Goal: Navigation & Orientation: Find specific page/section

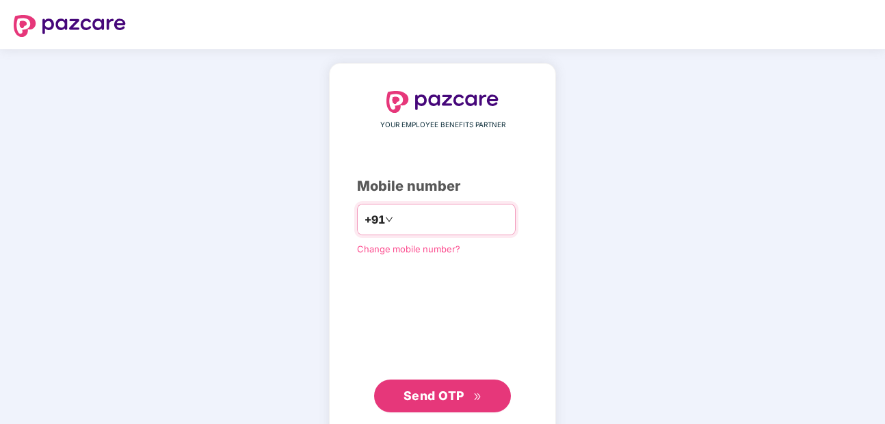
type input "*"
type input "**********"
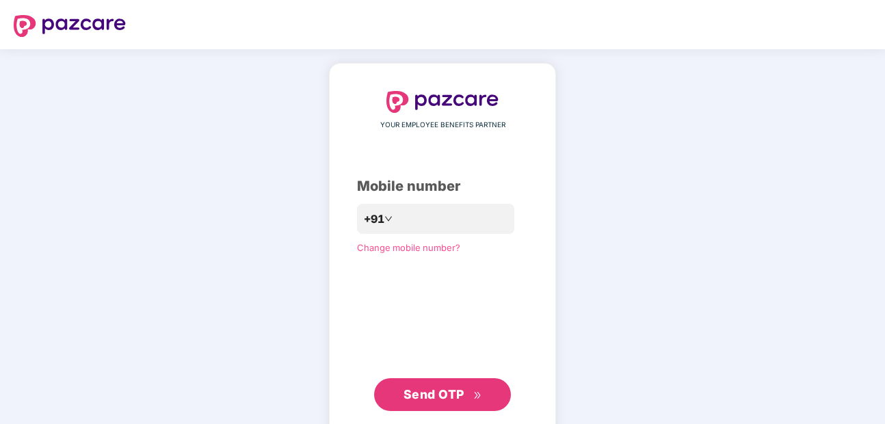
click at [432, 393] on span "Send OTP" at bounding box center [434, 394] width 61 height 14
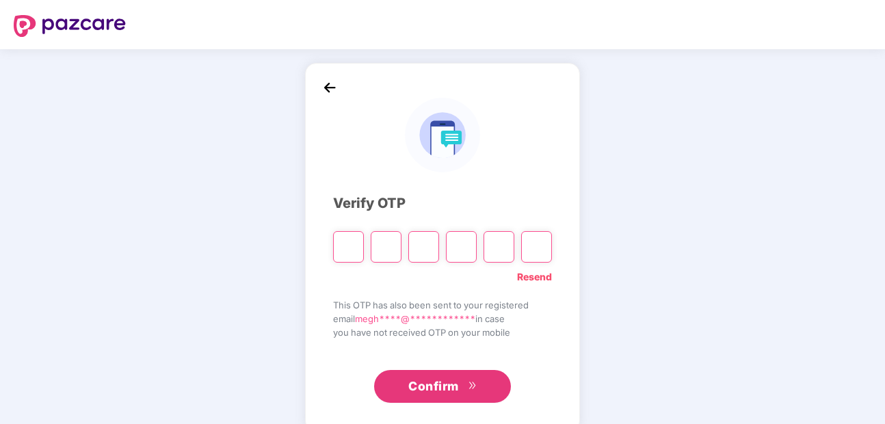
type input "*"
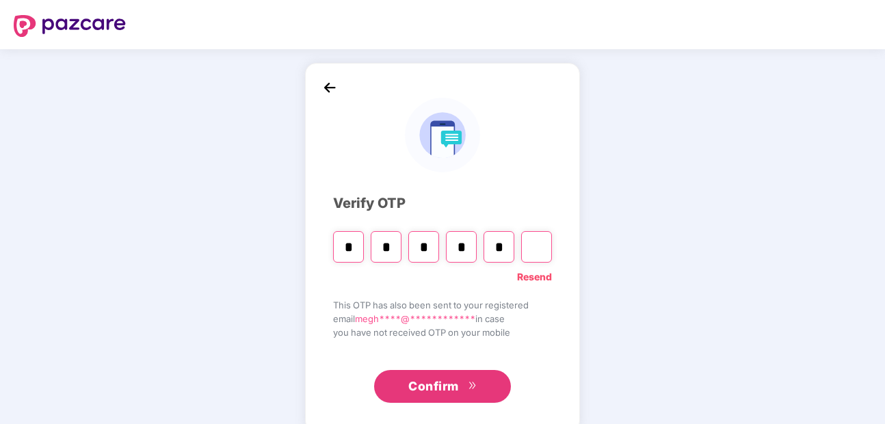
type input "*"
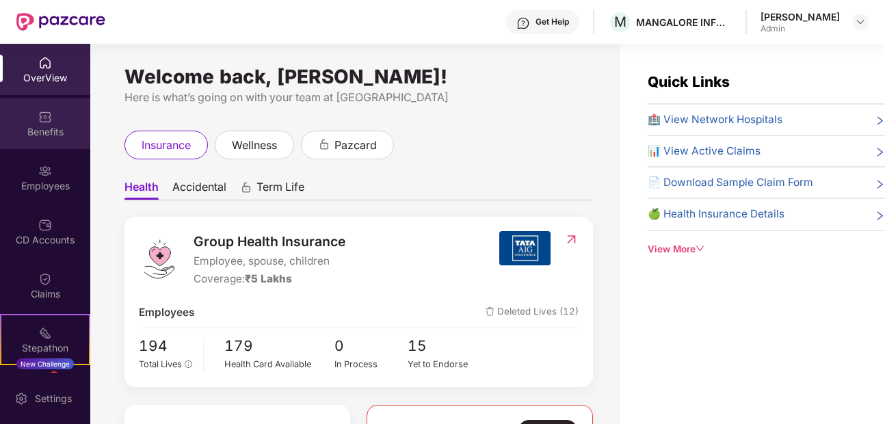
click at [47, 129] on div "Benefits" at bounding box center [45, 132] width 90 height 14
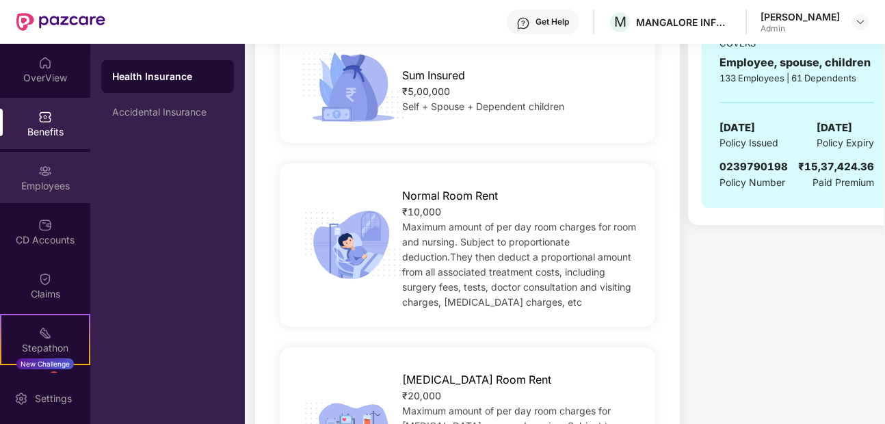
scroll to position [164, 0]
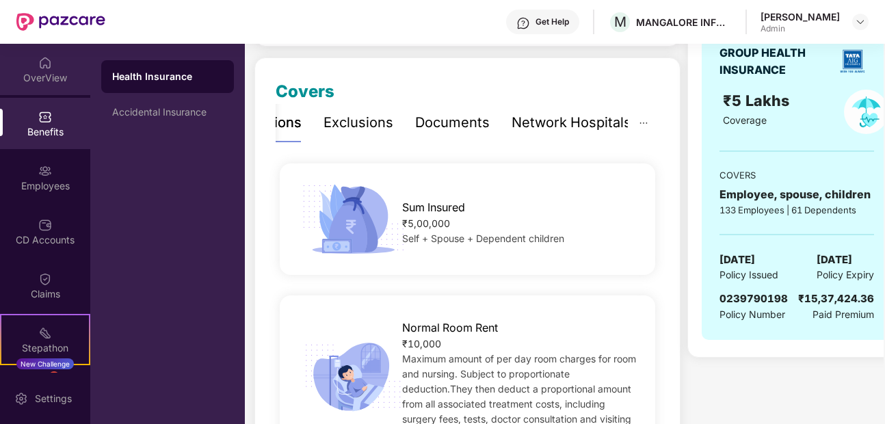
click at [39, 77] on div "OverView" at bounding box center [45, 78] width 90 height 14
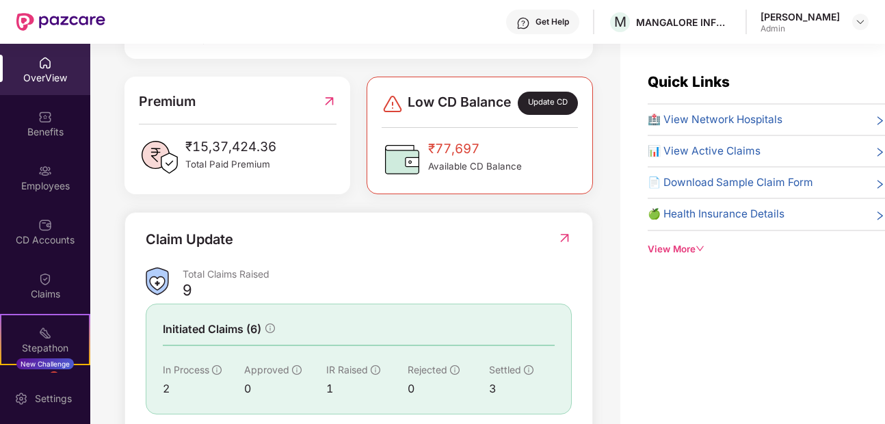
scroll to position [0, 0]
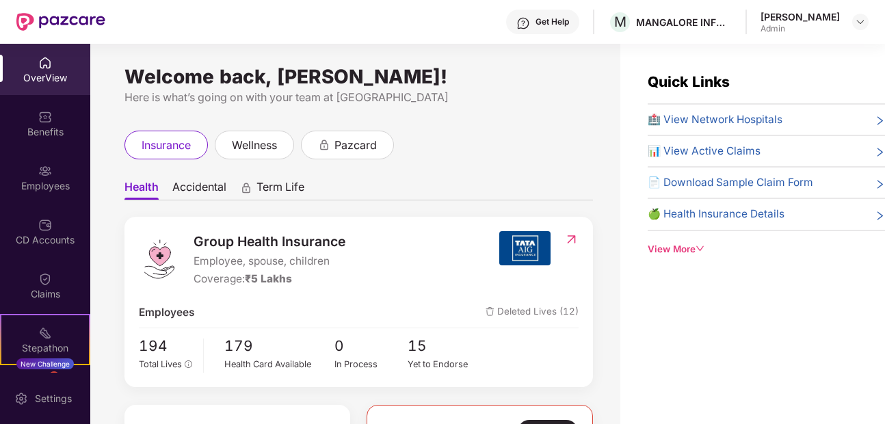
click at [686, 251] on div "View More" at bounding box center [766, 249] width 237 height 14
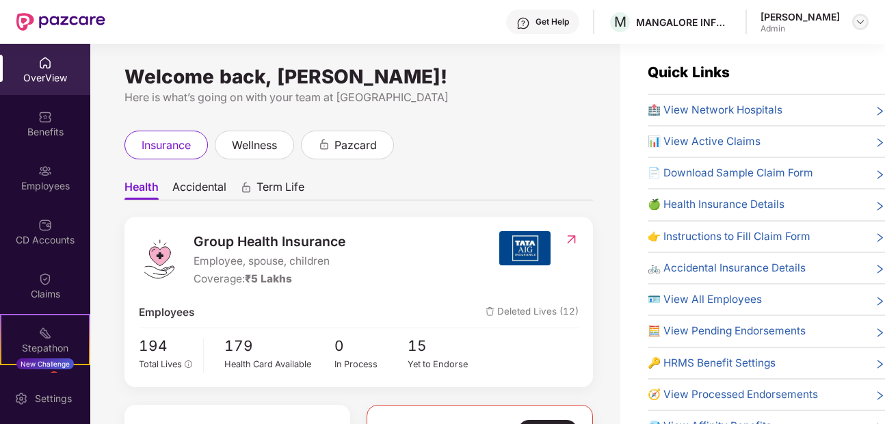
click at [857, 23] on img at bounding box center [860, 21] width 11 height 11
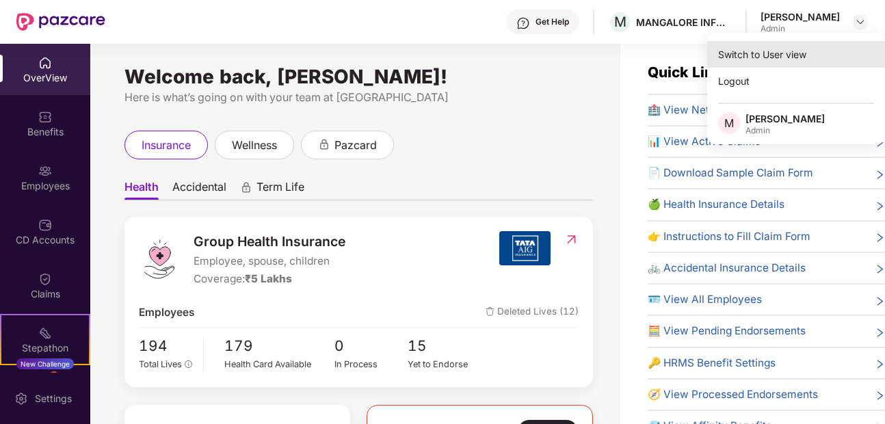
click at [794, 58] on div "Switch to User view" at bounding box center [796, 54] width 178 height 27
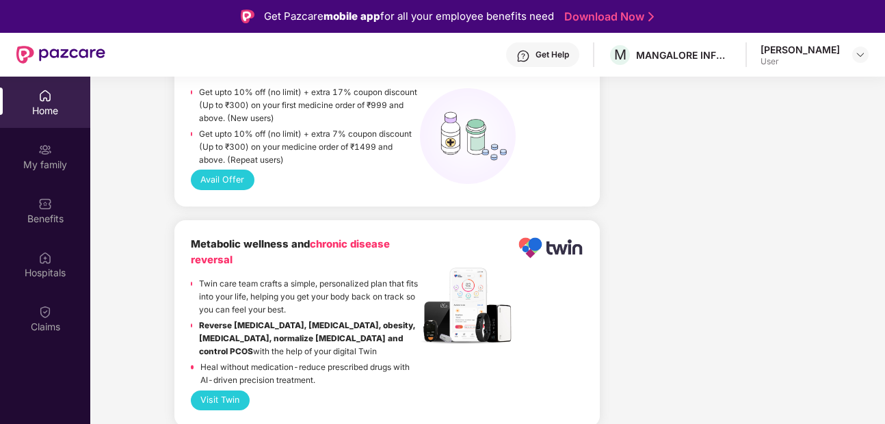
scroll to position [1396, 0]
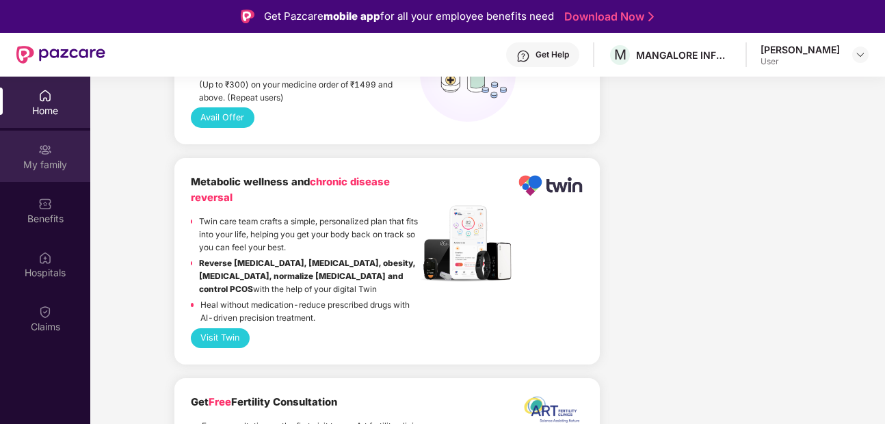
click at [14, 163] on div "My family" at bounding box center [45, 165] width 90 height 14
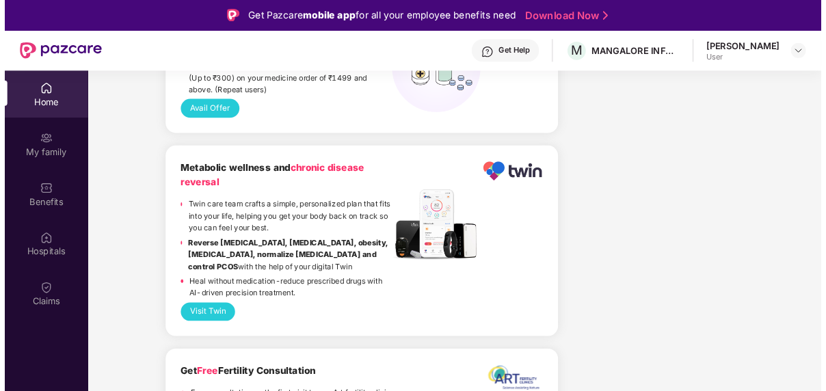
scroll to position [0, 0]
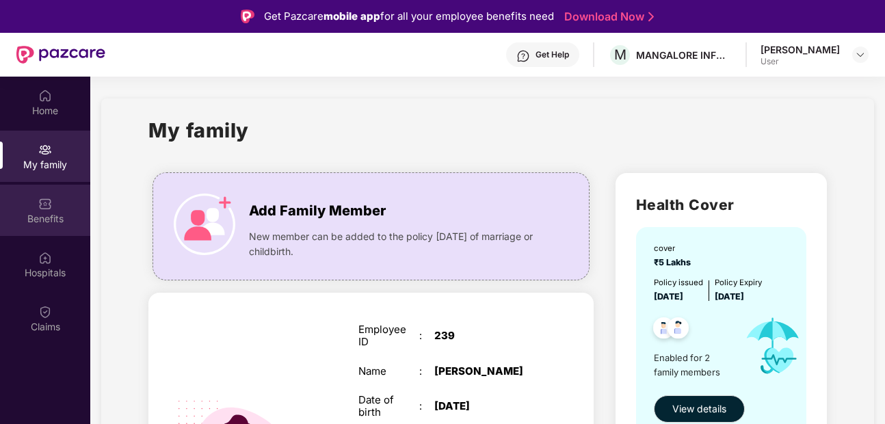
click at [33, 220] on div "Benefits" at bounding box center [45, 219] width 90 height 14
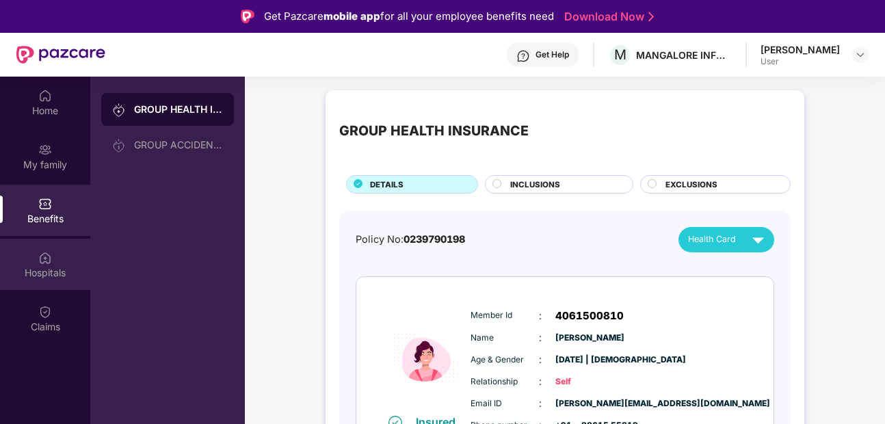
click at [39, 272] on div "Hospitals" at bounding box center [45, 273] width 90 height 14
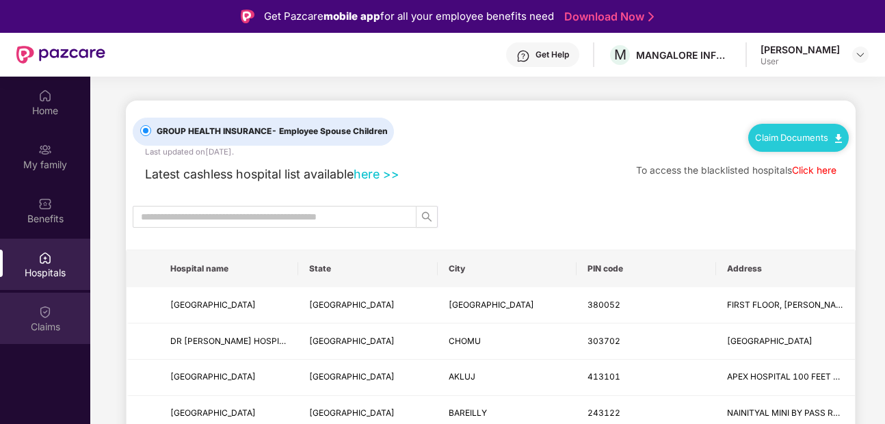
click at [46, 313] on img at bounding box center [45, 312] width 14 height 14
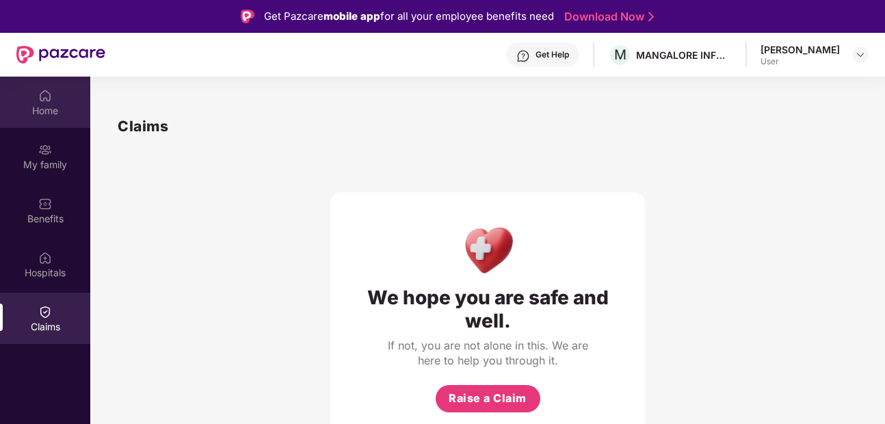
click at [26, 112] on div "Home" at bounding box center [45, 111] width 90 height 14
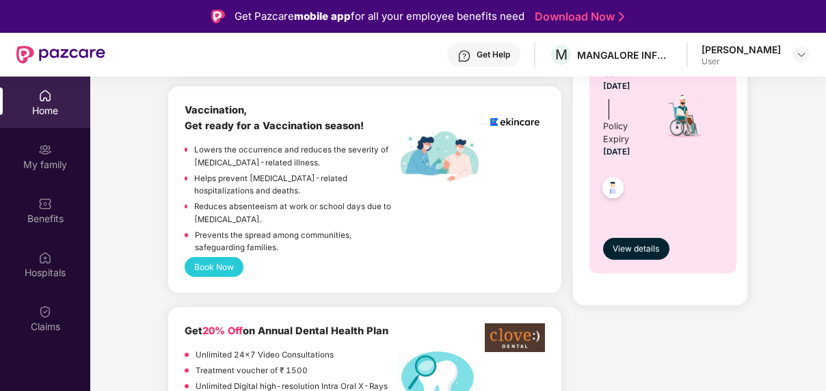
scroll to position [739, 0]
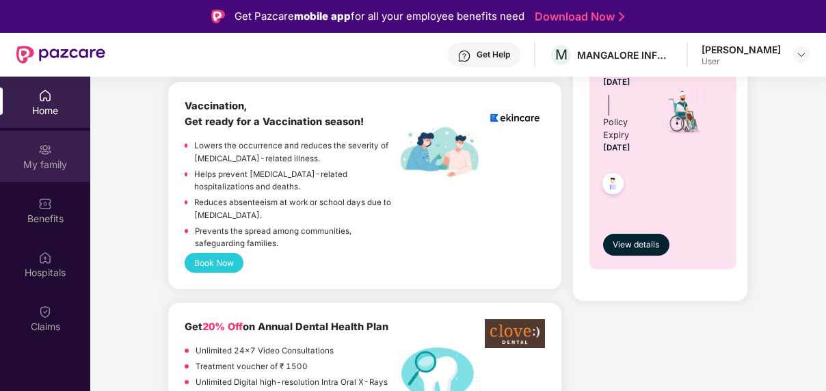
click at [47, 154] on img at bounding box center [45, 150] width 14 height 14
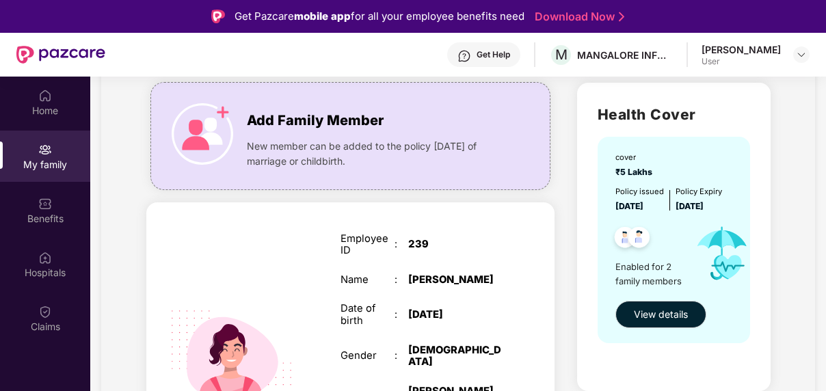
scroll to position [89, 0]
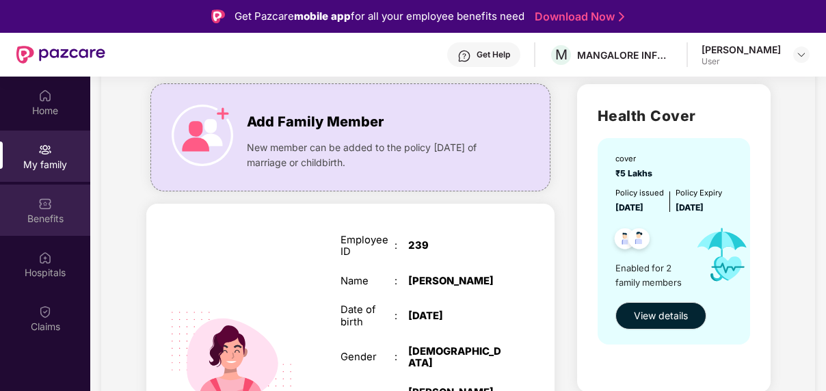
click at [53, 207] on div "Benefits" at bounding box center [45, 210] width 90 height 51
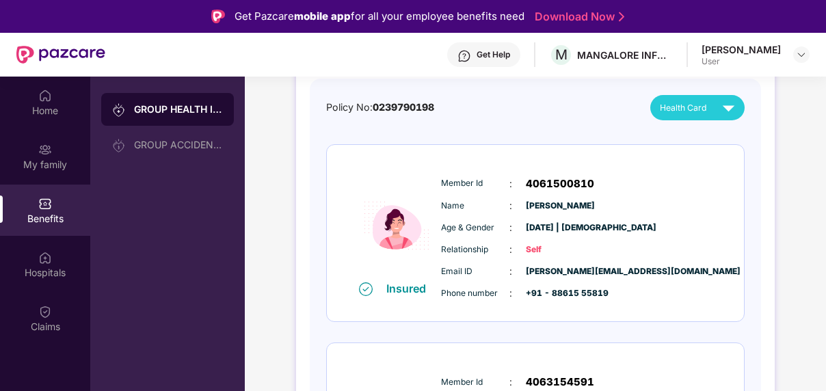
scroll to position [164, 0]
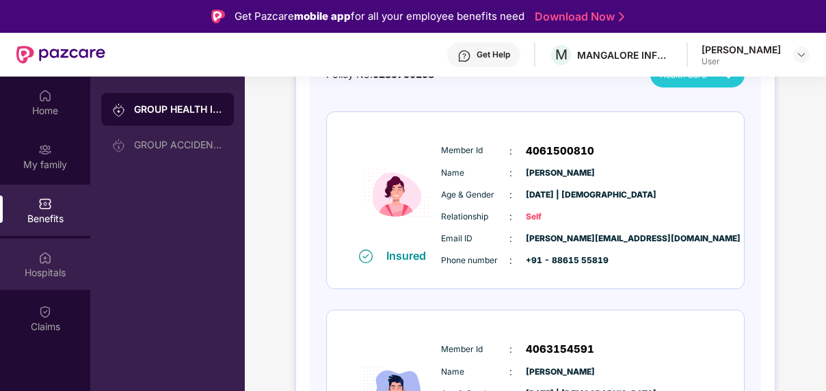
click at [36, 273] on div "Hospitals" at bounding box center [45, 273] width 90 height 14
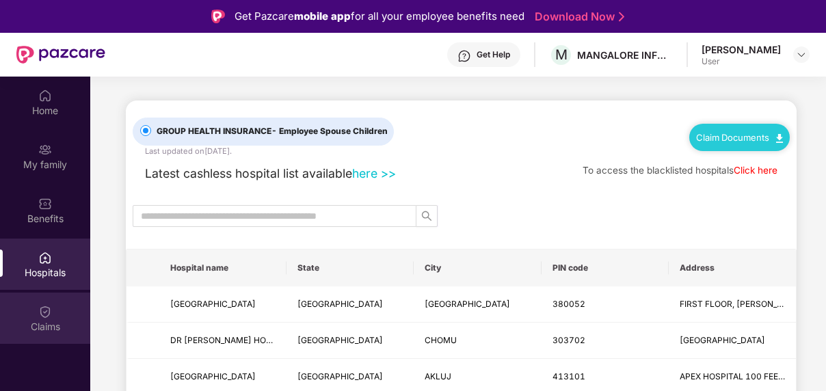
click at [55, 318] on div "Claims" at bounding box center [45, 318] width 90 height 51
